Goal: Task Accomplishment & Management: Use online tool/utility

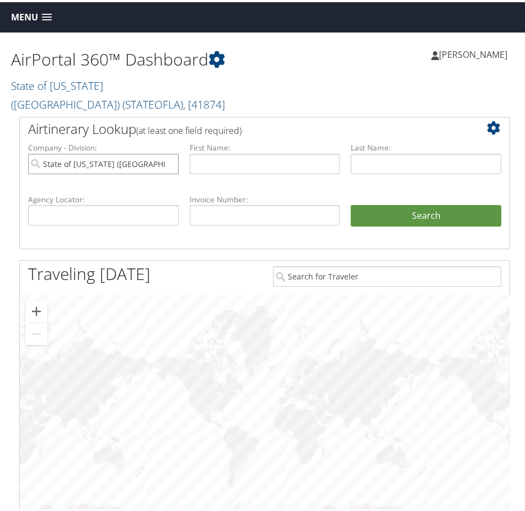
click at [168, 152] on input "State of [US_STATE] ([GEOGRAPHIC_DATA])" at bounding box center [103, 162] width 151 height 20
click at [120, 203] on input "text" at bounding box center [103, 213] width 151 height 20
paste input "DJDLR9"
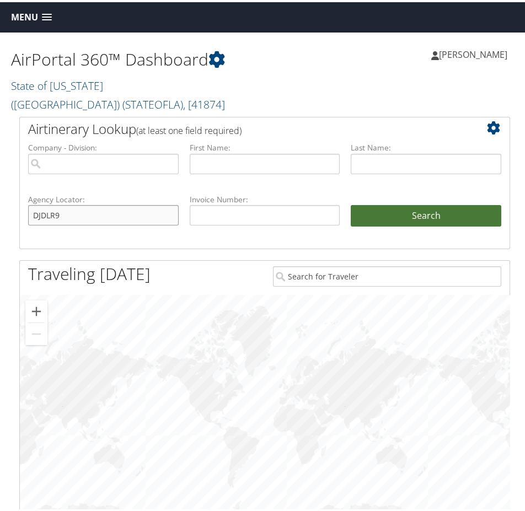
type input "DJDLR9"
click at [445, 203] on button "Search" at bounding box center [426, 214] width 151 height 22
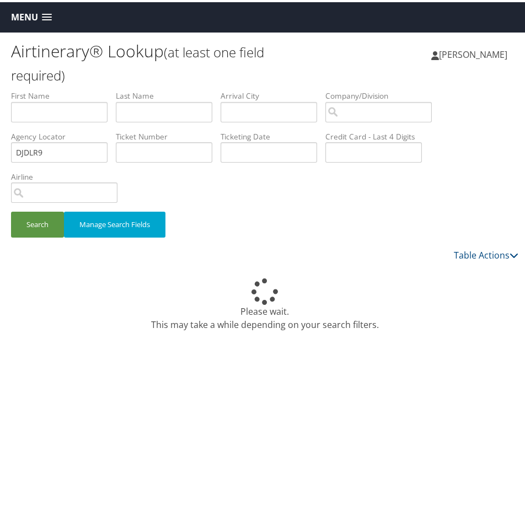
click at [18, 18] on span "Menu" at bounding box center [24, 15] width 27 height 10
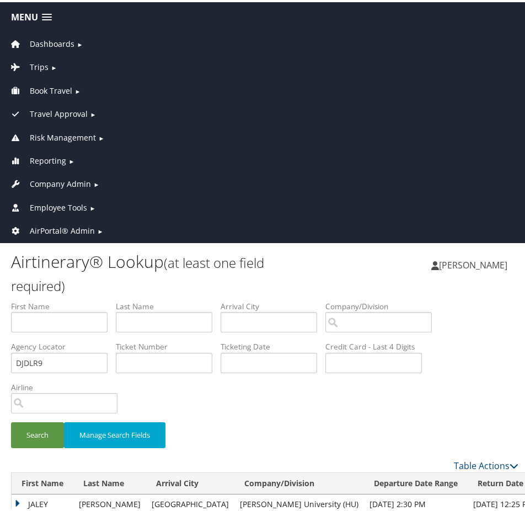
click at [62, 225] on span "AirPortal® Admin" at bounding box center [62, 229] width 65 height 12
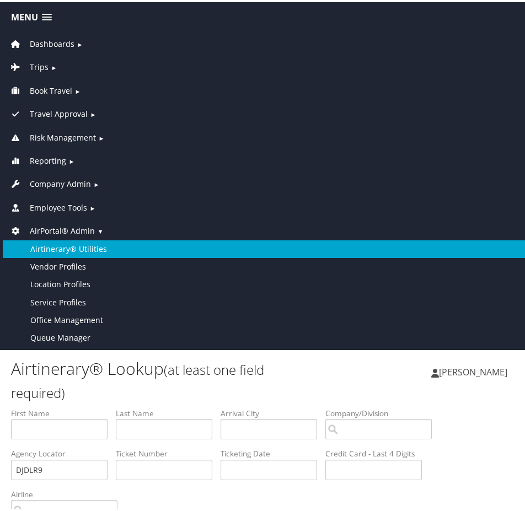
click at [74, 248] on link "Airtinerary® Utilities" at bounding box center [265, 247] width 524 height 18
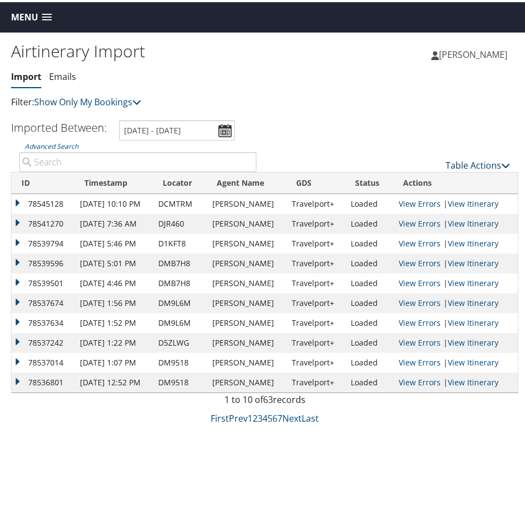
click at [463, 158] on link "Table Actions" at bounding box center [478, 163] width 65 height 12
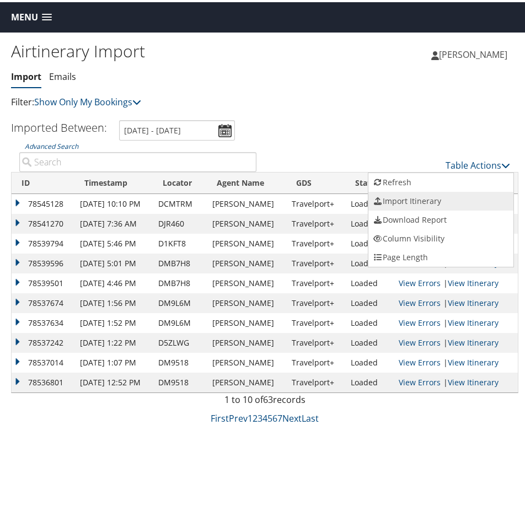
click at [424, 194] on link "Import Itinerary" at bounding box center [440, 199] width 145 height 19
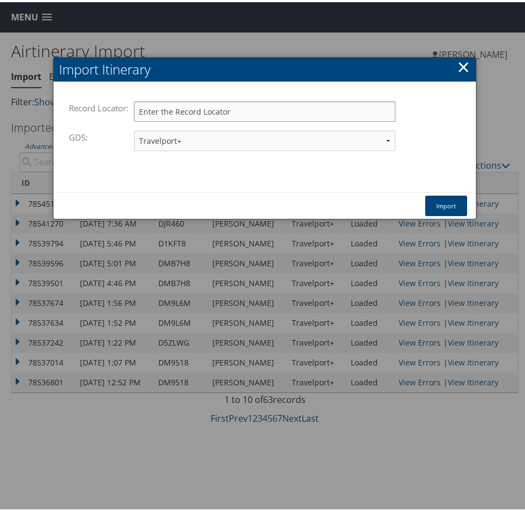
click at [197, 106] on input "Record Locator:" at bounding box center [264, 109] width 261 height 20
paste input "DJDLR9"
type input "DJDLR9"
click at [442, 213] on button "Import" at bounding box center [446, 204] width 42 height 20
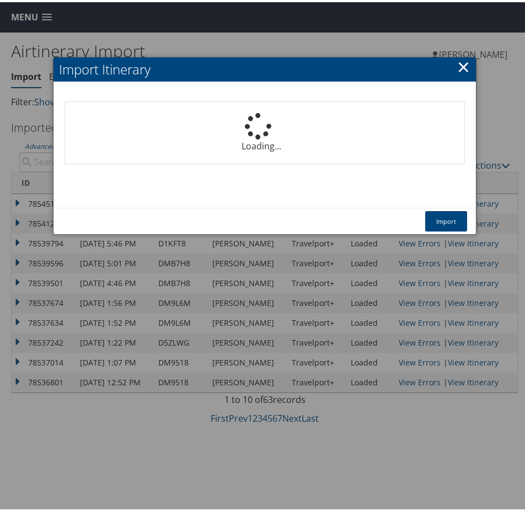
select select "1P"
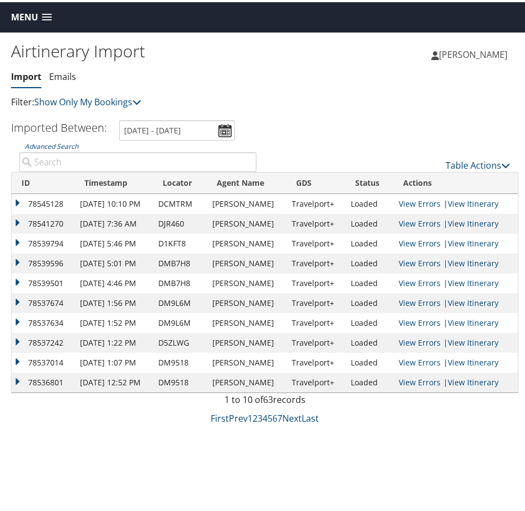
click at [474, 466] on div "Airtinerary Import [GEOGRAPHIC_DATA] Emails Import Emails Filter: Show Only My …" at bounding box center [265, 285] width 530 height 511
click at [464, 158] on link "Table Actions" at bounding box center [478, 163] width 65 height 12
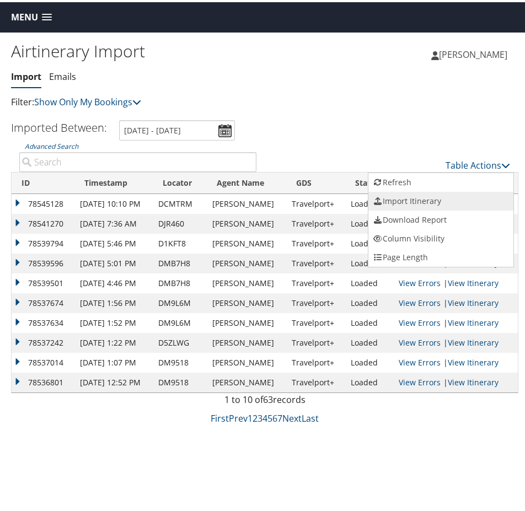
click at [413, 193] on link "Import Itinerary" at bounding box center [440, 199] width 145 height 19
select select "1P"
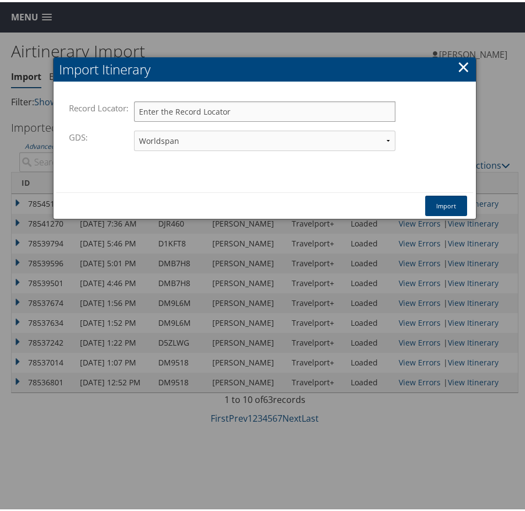
click at [157, 112] on input "Record Locator:" at bounding box center [264, 109] width 261 height 20
paste input "DJDJ22"
type input "DJDJ22"
click at [171, 136] on select "Travelport+ Worldspan Apollo Sabre Amadeus" at bounding box center [264, 139] width 261 height 20
select select "1G"
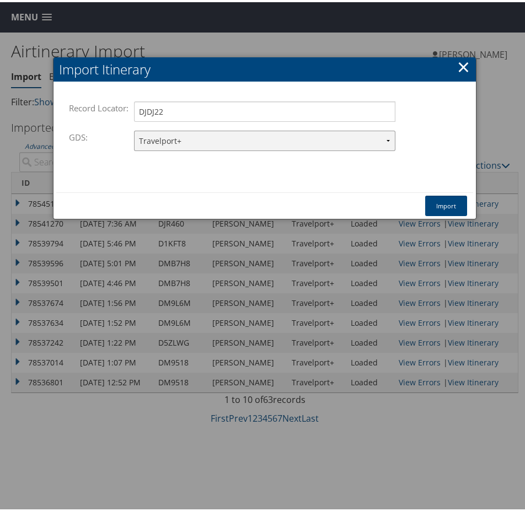
click at [134, 129] on select "Travelport+ Worldspan Apollo Sabre Amadeus" at bounding box center [264, 139] width 261 height 20
click at [439, 200] on button "Import" at bounding box center [446, 204] width 42 height 20
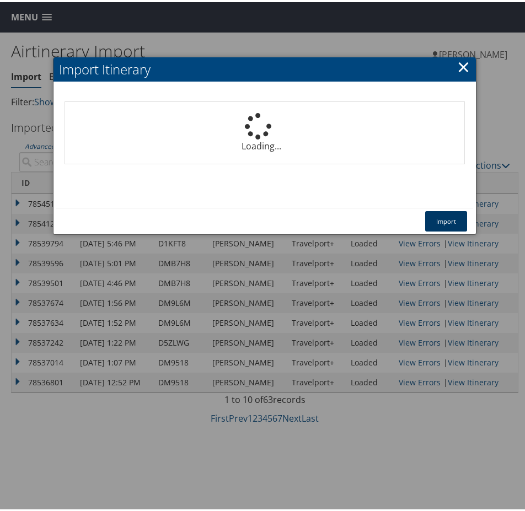
select select "1P"
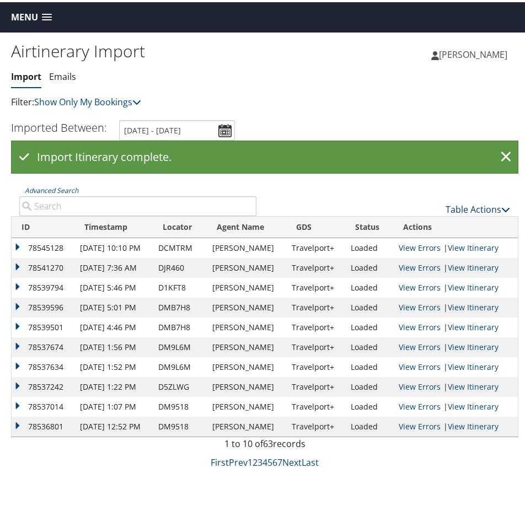
click at [477, 209] on link "Table Actions" at bounding box center [478, 207] width 65 height 12
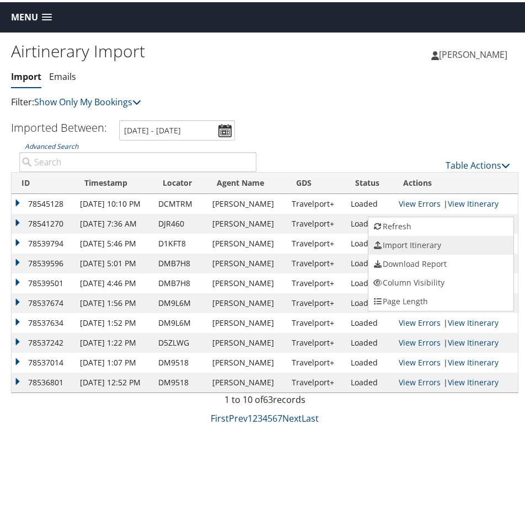
click at [418, 242] on link "Import Itinerary" at bounding box center [440, 243] width 145 height 19
select select "1P"
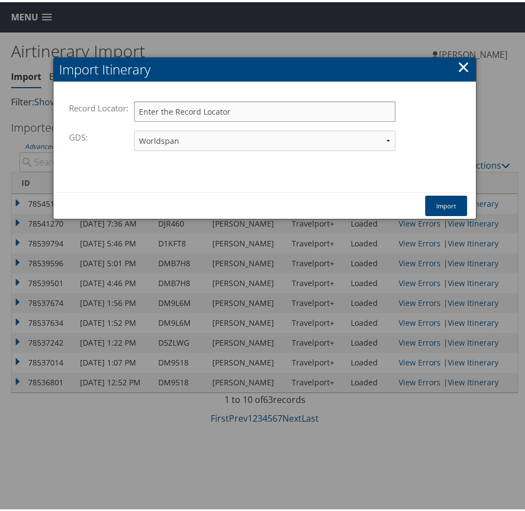
click at [153, 102] on input "Record Locator:" at bounding box center [264, 109] width 261 height 20
paste input "DJDJN4"
type input "DJDJN4"
click at [200, 137] on select "Travelport+ Worldspan Apollo Sabre Amadeus" at bounding box center [264, 139] width 261 height 20
select select "1G"
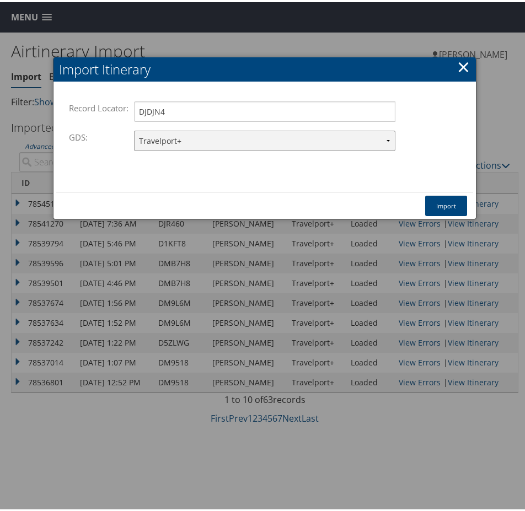
click at [134, 129] on select "Travelport+ Worldspan Apollo Sabre Amadeus" at bounding box center [264, 139] width 261 height 20
click at [447, 199] on button "Import" at bounding box center [446, 204] width 42 height 20
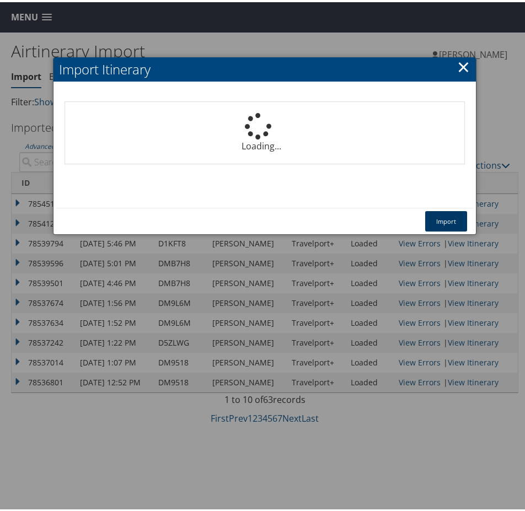
select select "1P"
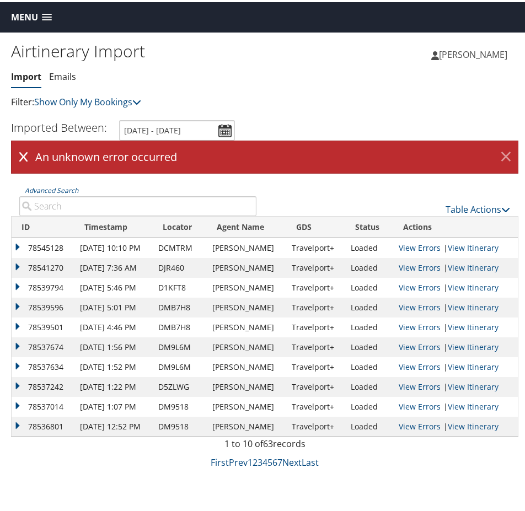
click at [499, 154] on link "×" at bounding box center [505, 155] width 19 height 22
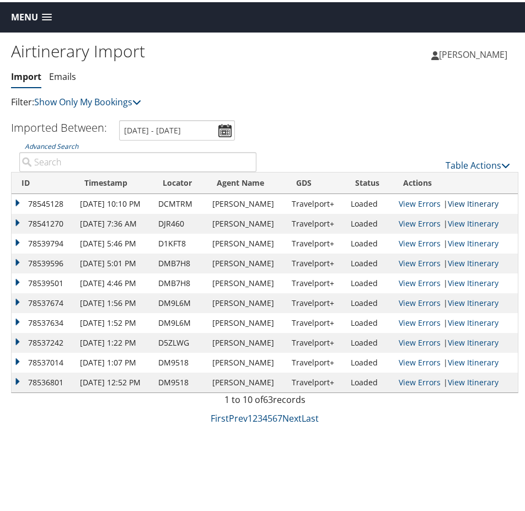
click at [475, 201] on link "View Itinerary" at bounding box center [473, 201] width 51 height 10
click at [453, 162] on link "Table Actions" at bounding box center [478, 163] width 65 height 12
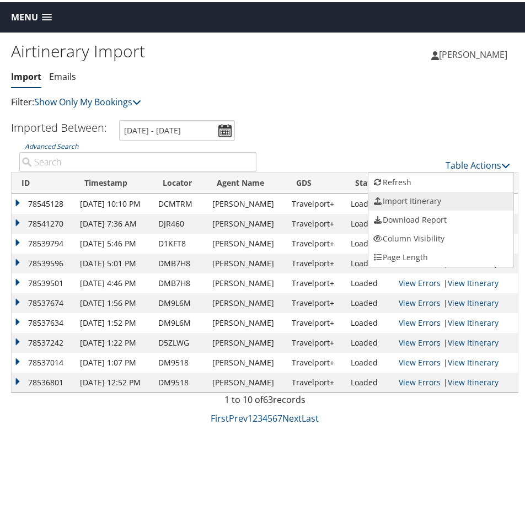
click at [428, 196] on link "Import Itinerary" at bounding box center [440, 199] width 145 height 19
select select "1P"
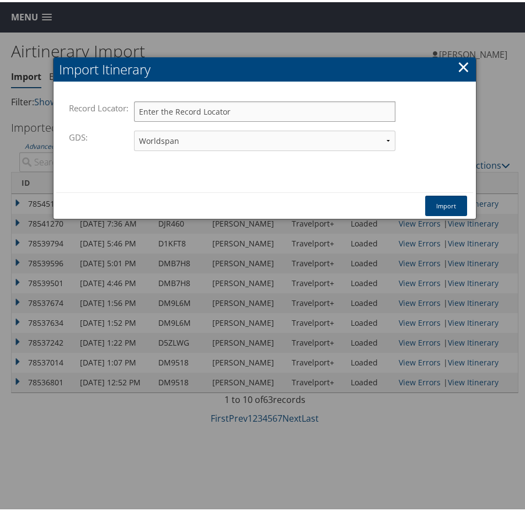
click at [175, 116] on input "Record Locator:" at bounding box center [264, 109] width 261 height 20
paste input "DJDJN4"
type input "DJDJN4"
click at [179, 136] on select "Travelport+ Worldspan Apollo Sabre Amadeus" at bounding box center [264, 139] width 261 height 20
select select "1G"
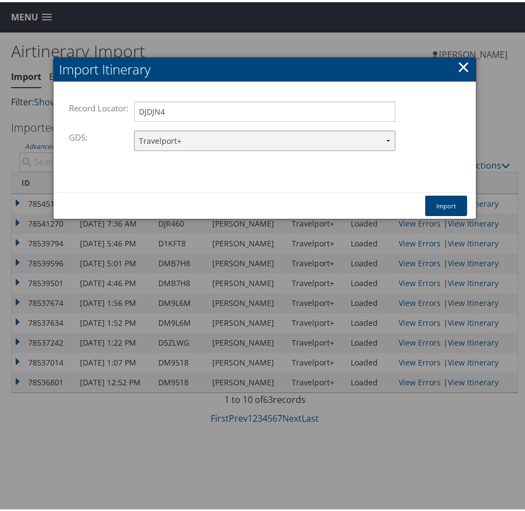
click at [134, 129] on select "Travelport+ Worldspan Apollo Sabre Amadeus" at bounding box center [264, 139] width 261 height 20
click at [180, 111] on input "DJDJN4" at bounding box center [264, 109] width 261 height 20
type input "DJDJN4"
click at [454, 206] on button "Import" at bounding box center [446, 204] width 42 height 20
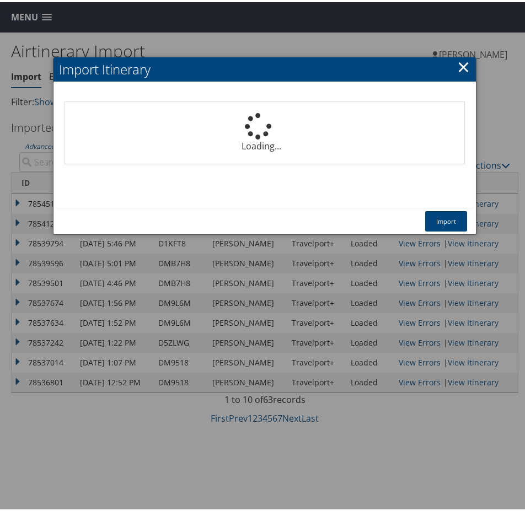
select select "1P"
